Goal: Find specific page/section: Find specific page/section

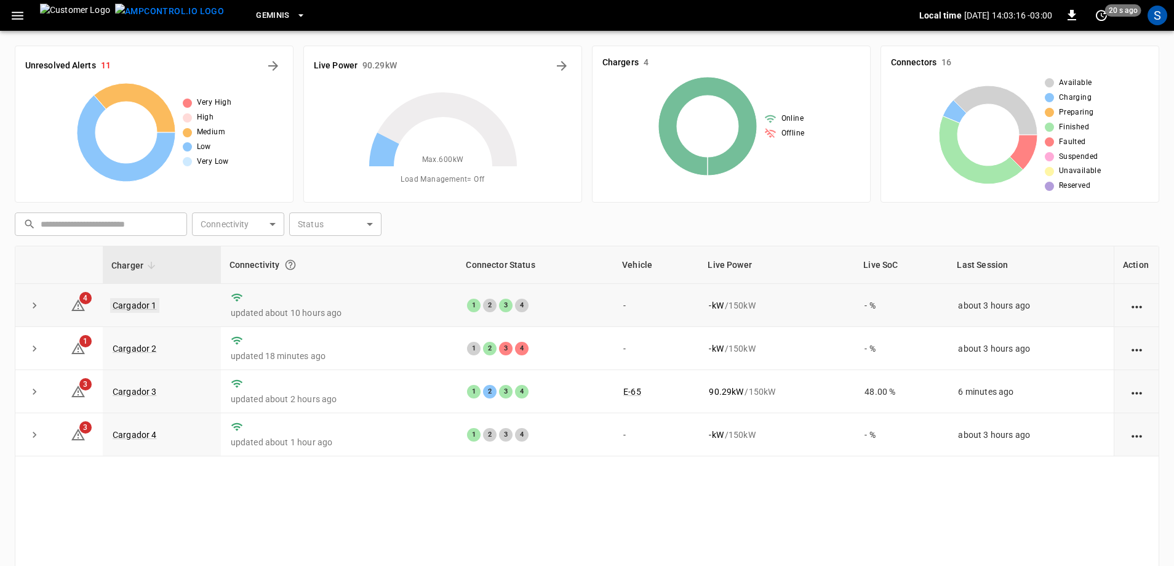
click at [128, 301] on link "Cargador 1" at bounding box center [134, 305] width 49 height 15
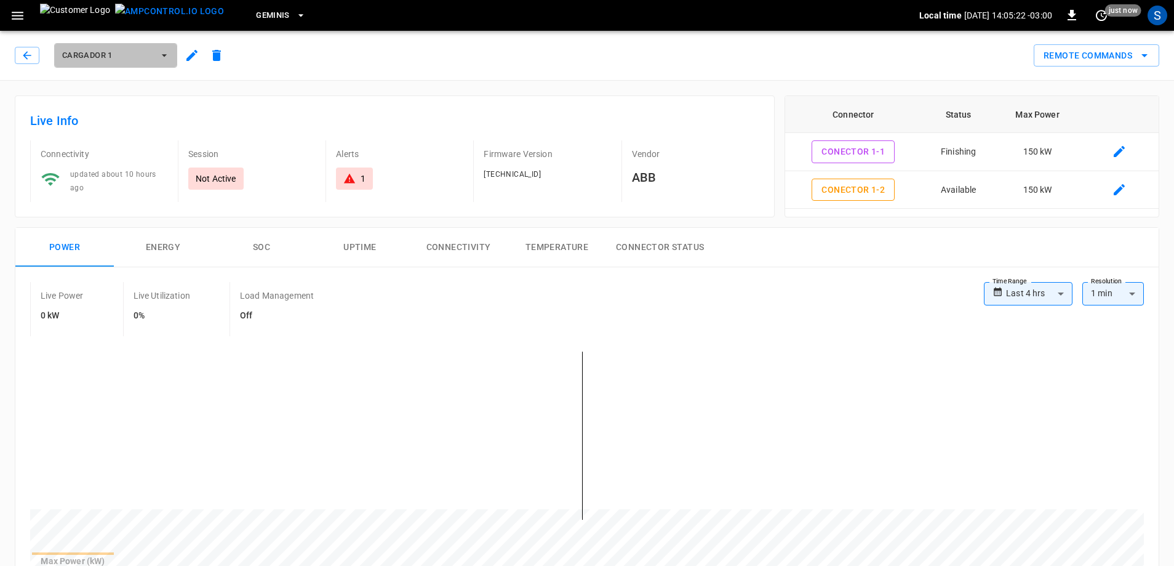
click at [95, 55] on span "Cargador 1" at bounding box center [107, 56] width 91 height 14
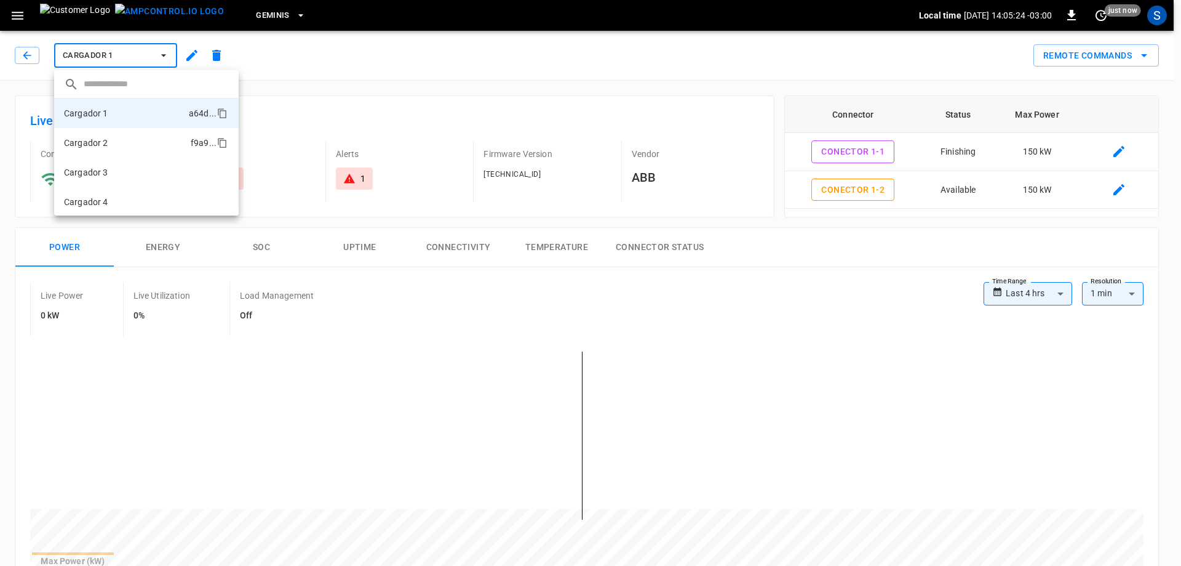
click at [102, 135] on li "Cargador 2 f9a9 ..." at bounding box center [146, 143] width 185 height 30
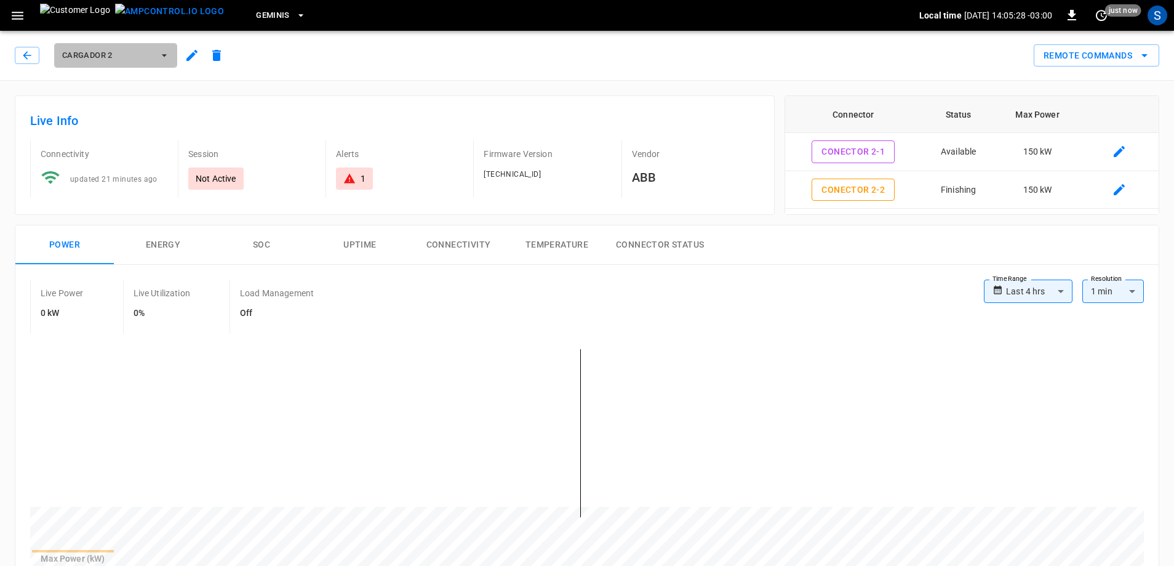
click at [109, 61] on span "Cargador 2" at bounding box center [107, 56] width 91 height 14
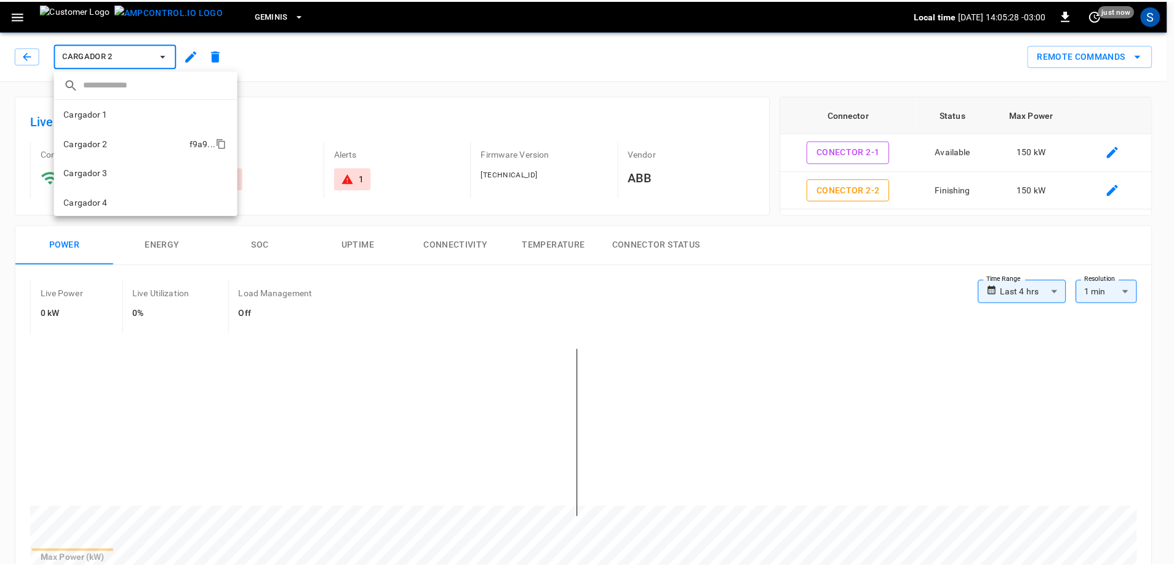
scroll to position [1, 0]
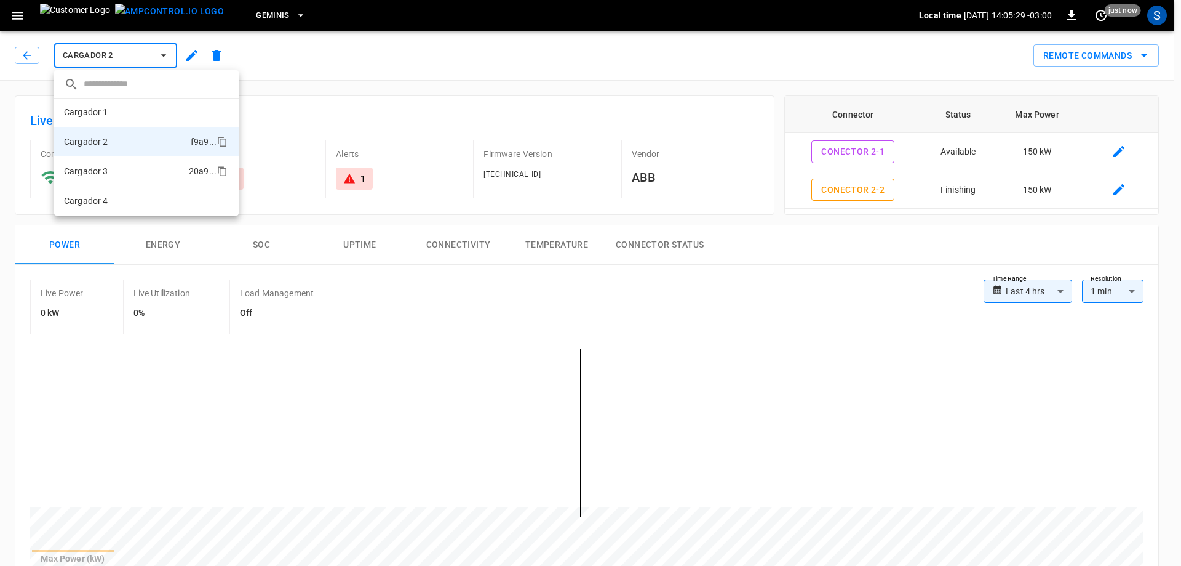
click at [113, 170] on li "Cargador 3 20a9 ..." at bounding box center [146, 171] width 185 height 30
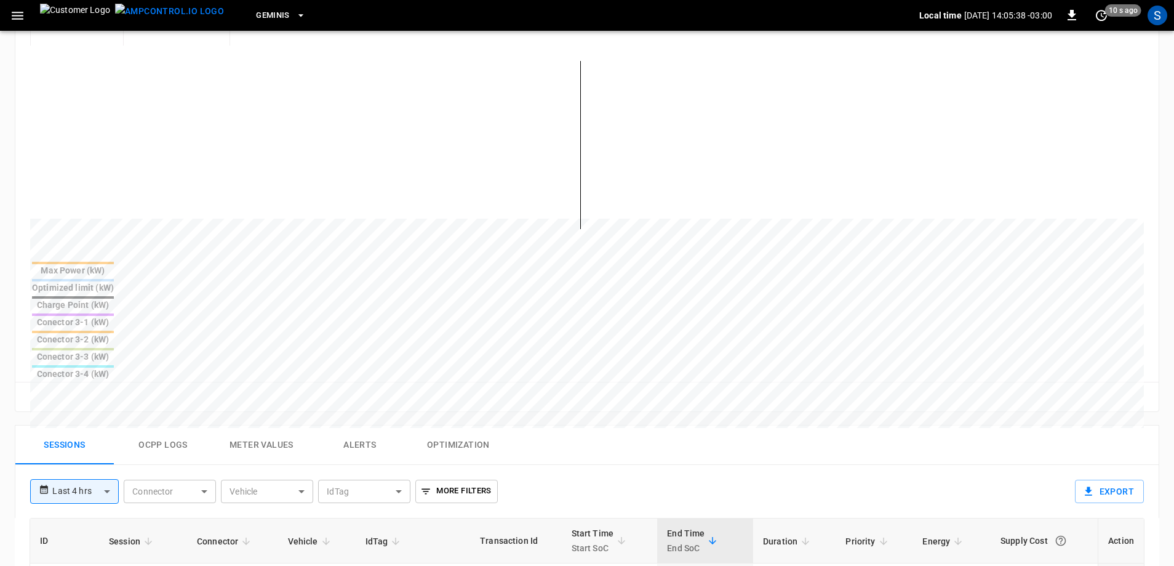
scroll to position [369, 0]
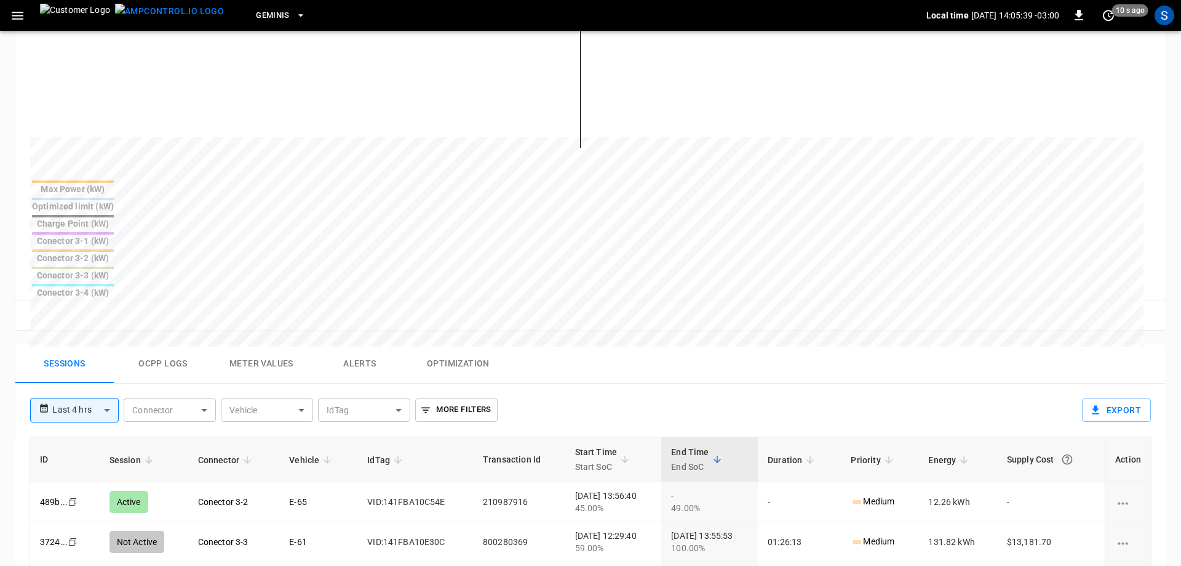
click at [89, 311] on body "**********" at bounding box center [590, 255] width 1181 height 1249
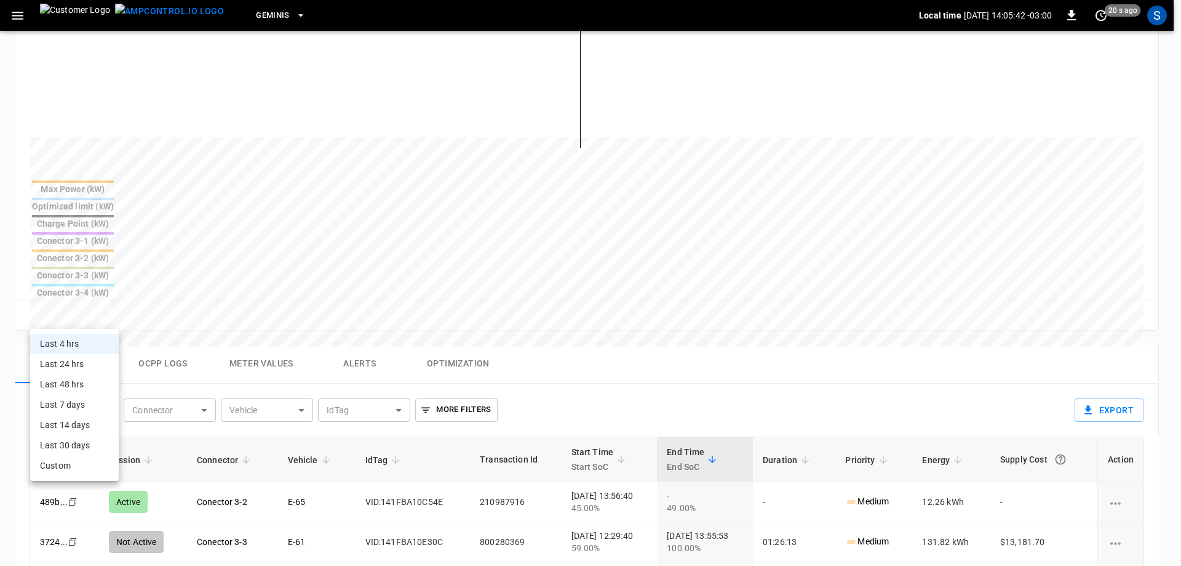
click at [177, 323] on div at bounding box center [590, 283] width 1181 height 566
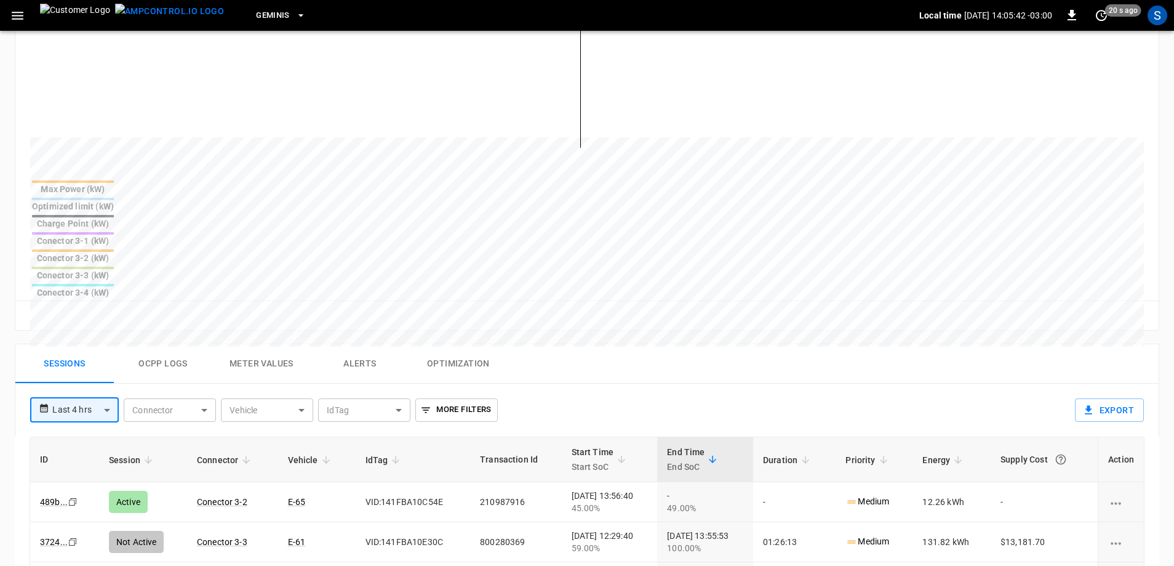
click at [203, 316] on body "**********" at bounding box center [587, 255] width 1174 height 1249
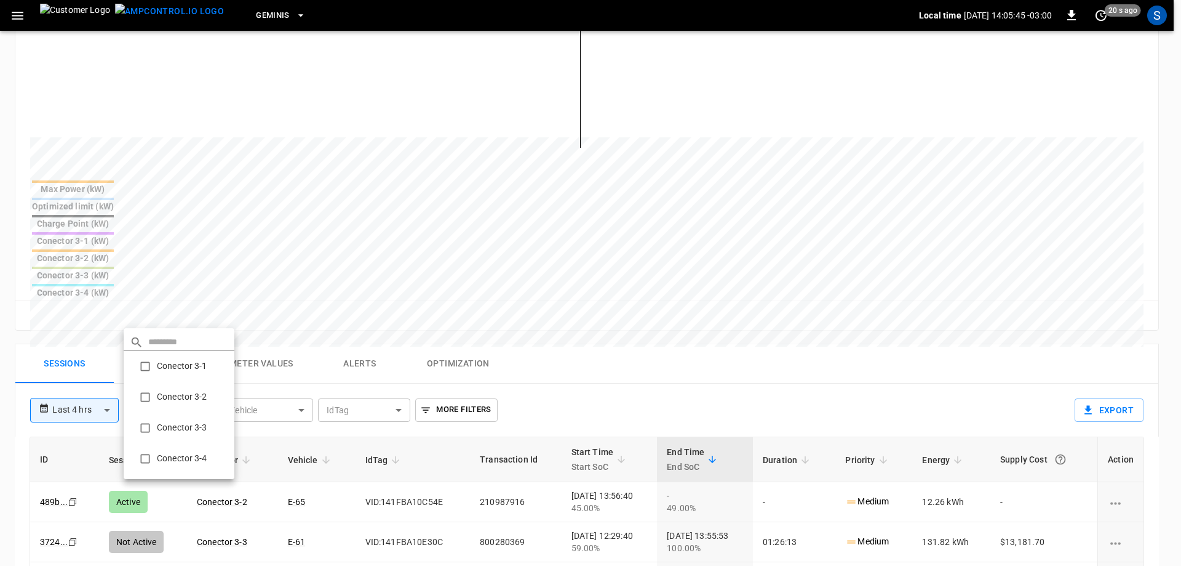
click at [136, 197] on div at bounding box center [590, 283] width 1181 height 566
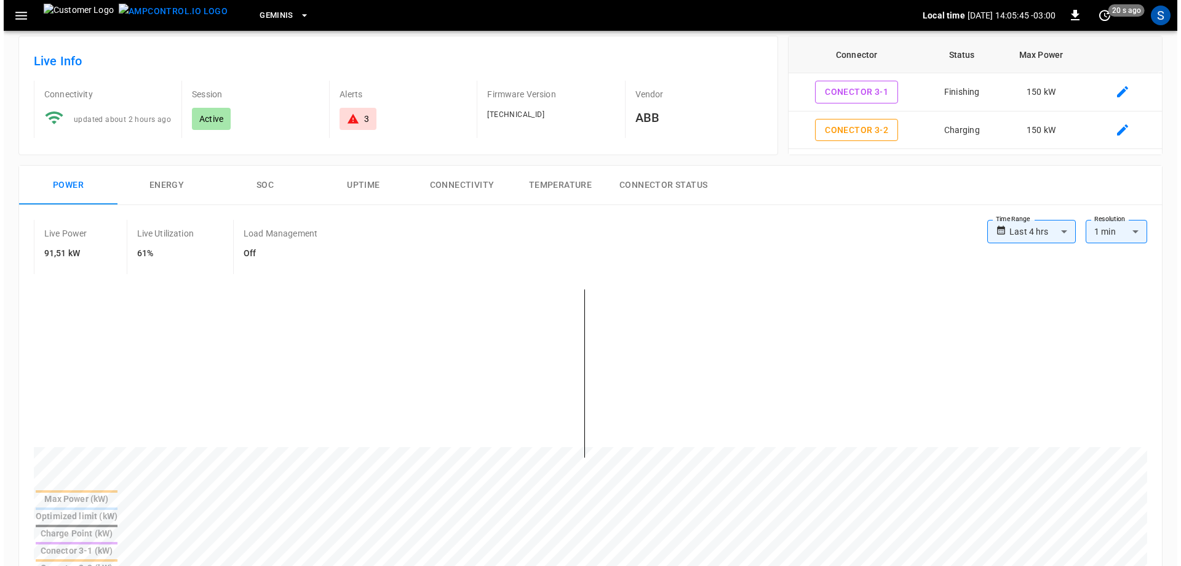
scroll to position [0, 0]
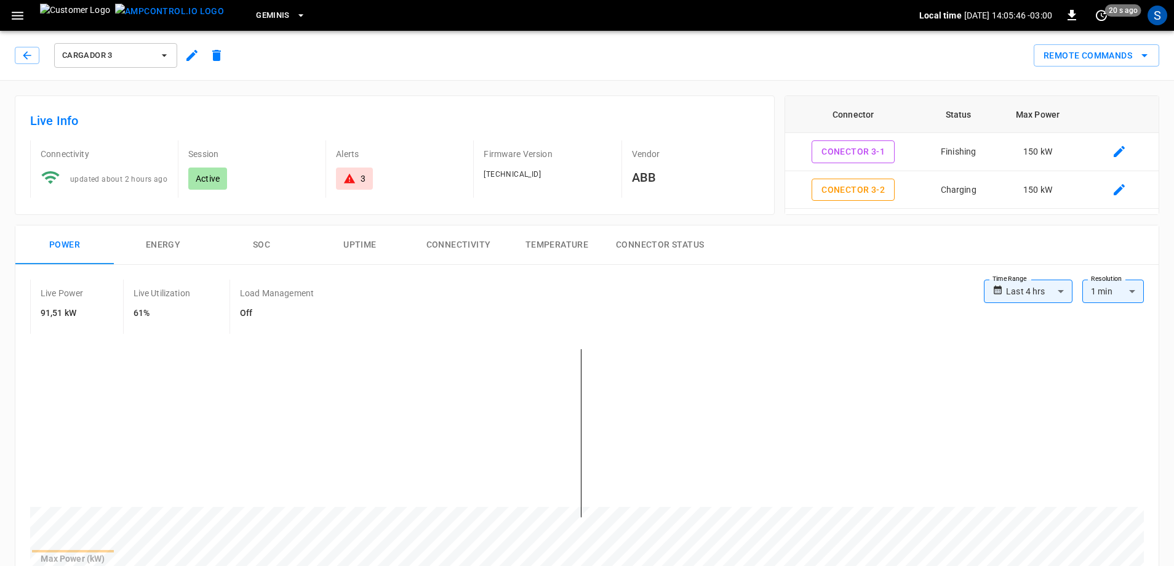
click at [145, 51] on span "Cargador 3" at bounding box center [107, 56] width 91 height 14
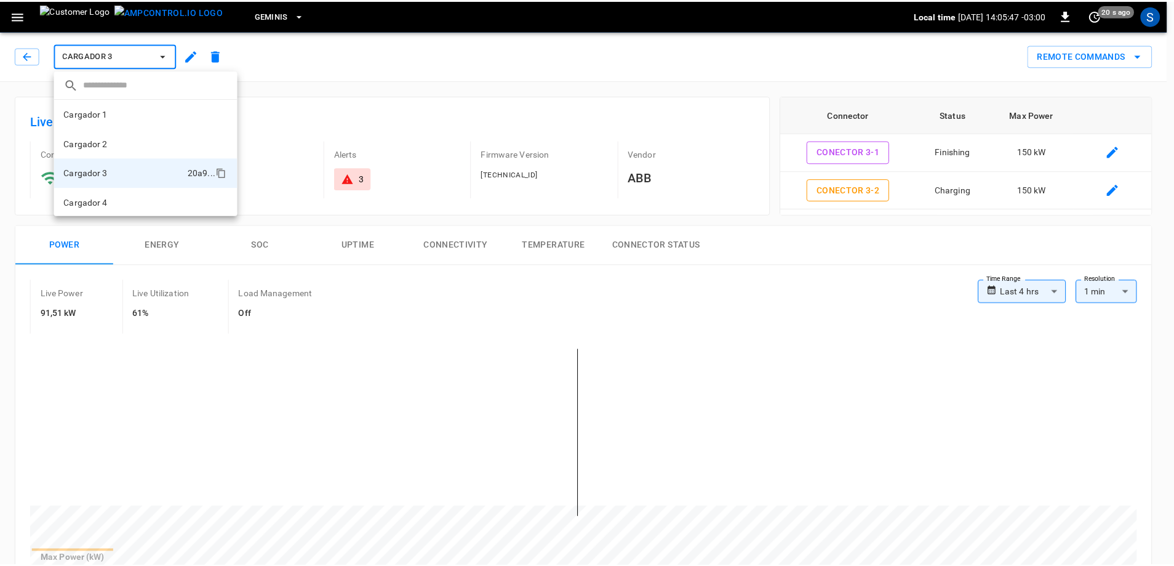
scroll to position [1, 0]
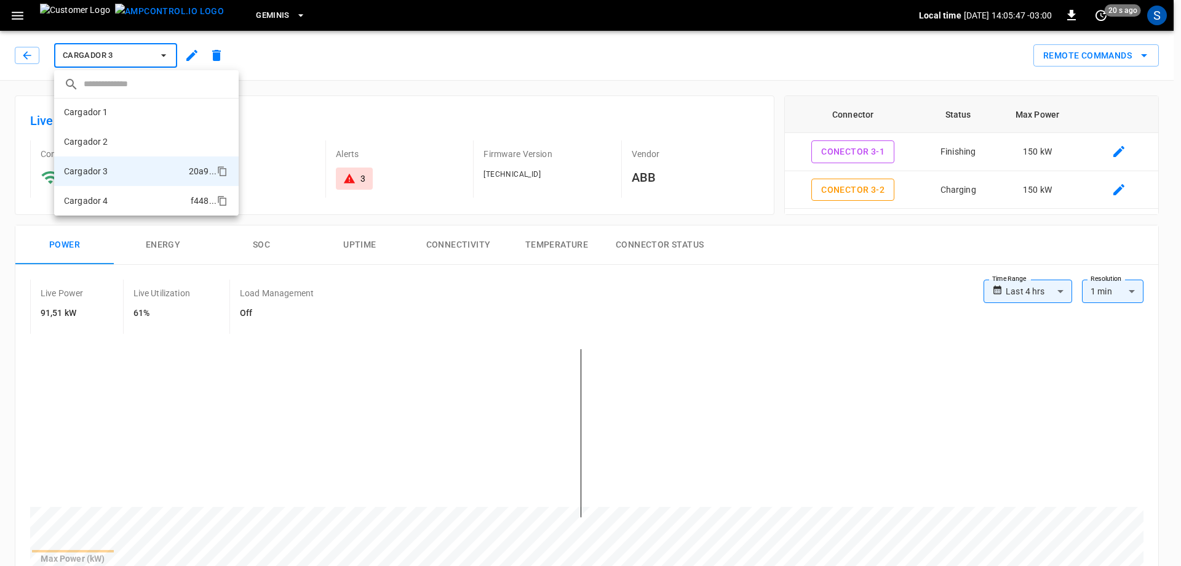
click at [93, 205] on p "Cargador 4" at bounding box center [86, 200] width 44 height 12
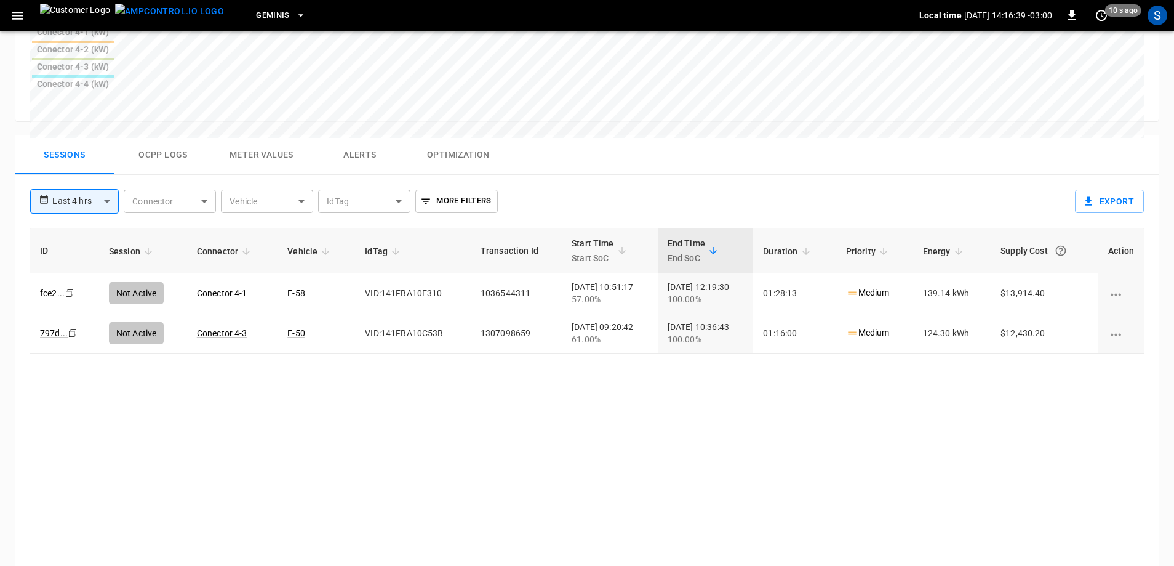
scroll to position [590, 0]
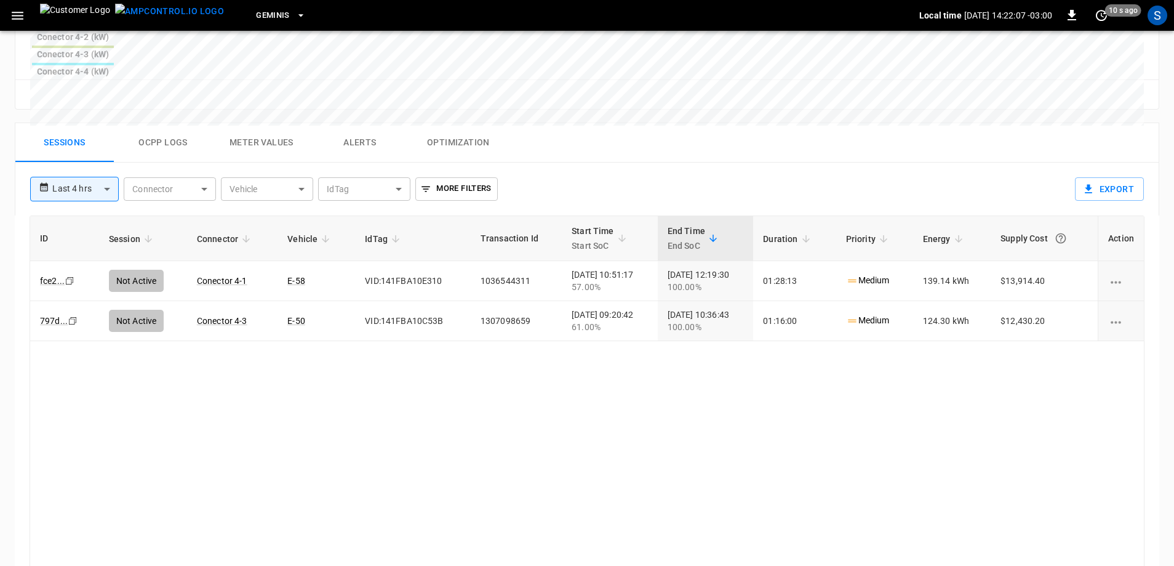
click at [73, 123] on button "Sessions" at bounding box center [64, 142] width 98 height 39
